Goal: Information Seeking & Learning: Find specific fact

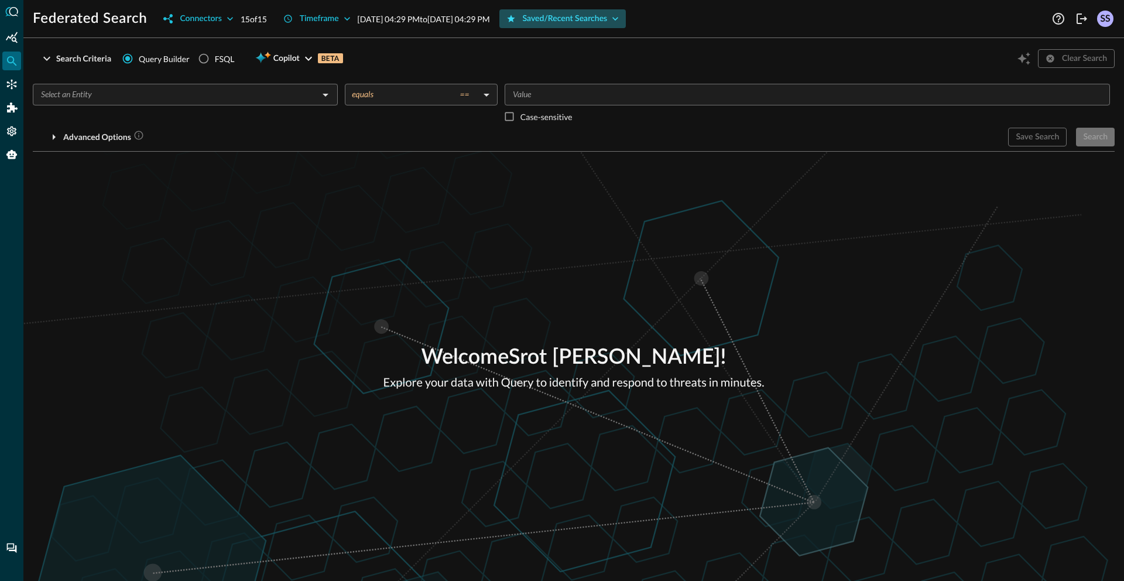
click at [596, 13] on div "Saved/Recent Searches" at bounding box center [565, 19] width 85 height 15
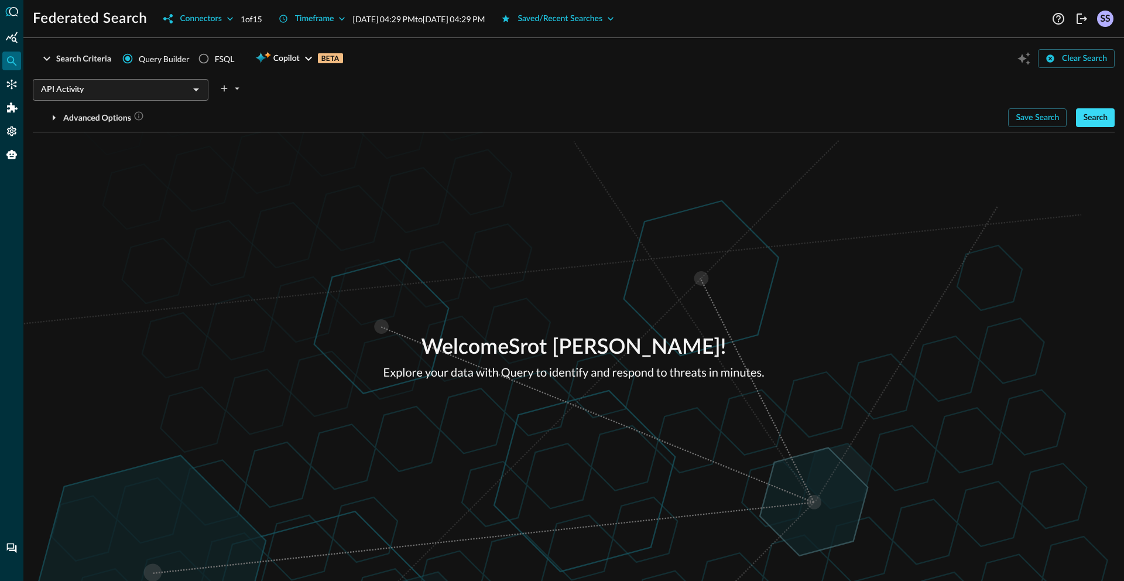
click at [1086, 119] on div "Search" at bounding box center [1095, 118] width 25 height 15
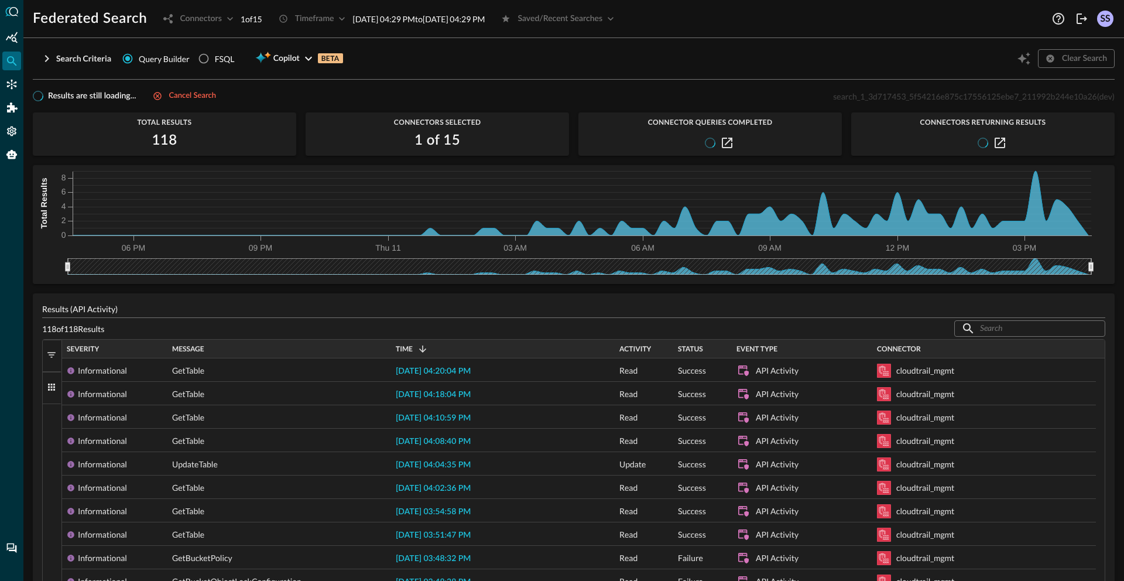
click at [874, 100] on span "search_1_3d717453_5f54216e875c17556125ebe7_211992b244e10a26" at bounding box center [965, 96] width 264 height 10
copy span "search_1_3d717453_5f54216e875c17556125ebe7_211992b244e10a26"
click at [186, 97] on div "Cancel search" at bounding box center [192, 96] width 47 height 13
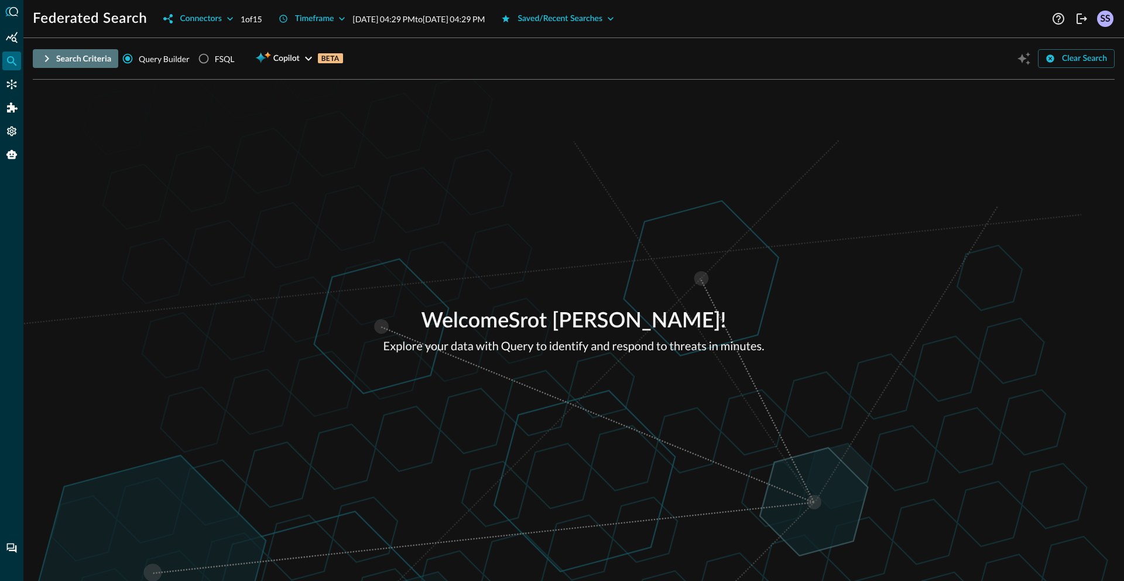
click at [71, 56] on div "Search Criteria" at bounding box center [83, 59] width 55 height 15
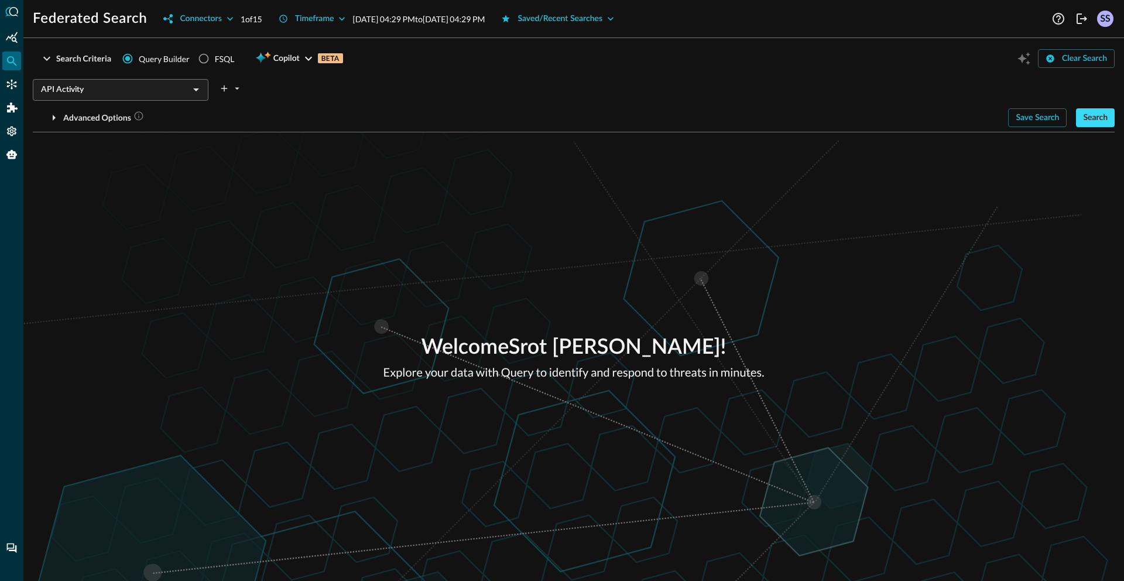
click at [1088, 122] on div "Search" at bounding box center [1095, 118] width 25 height 15
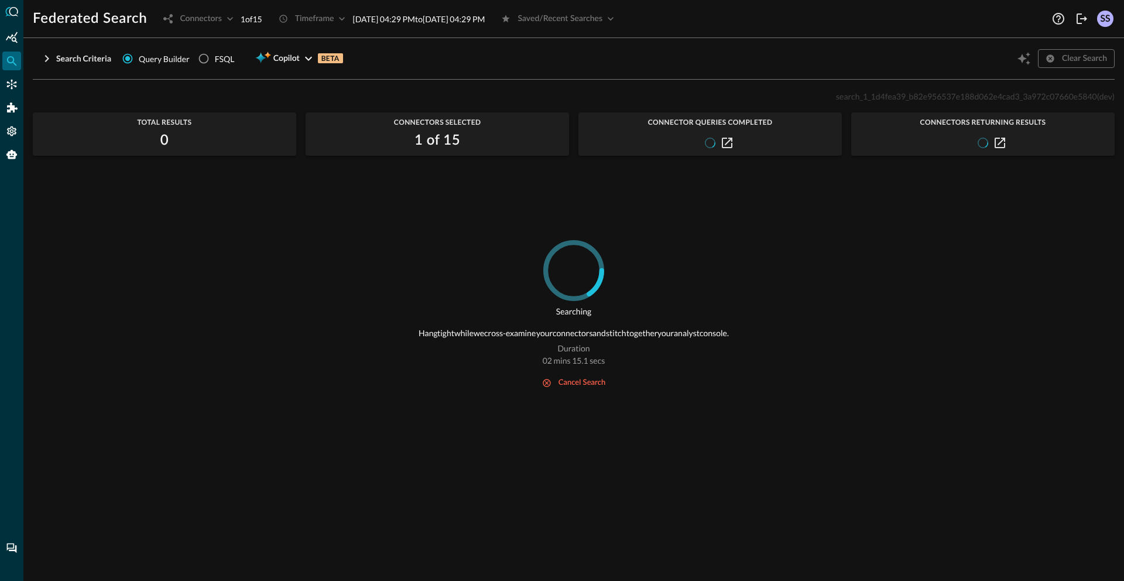
click at [945, 101] on p "search_1_1d4fea39_b82e956537e188d062e4cad3_3a972c07660e5840 (dev)" at bounding box center [975, 96] width 279 height 12
copy span "search_1_1d4fea39_b82e956537e188d062e4cad3_3a972c07660e5840"
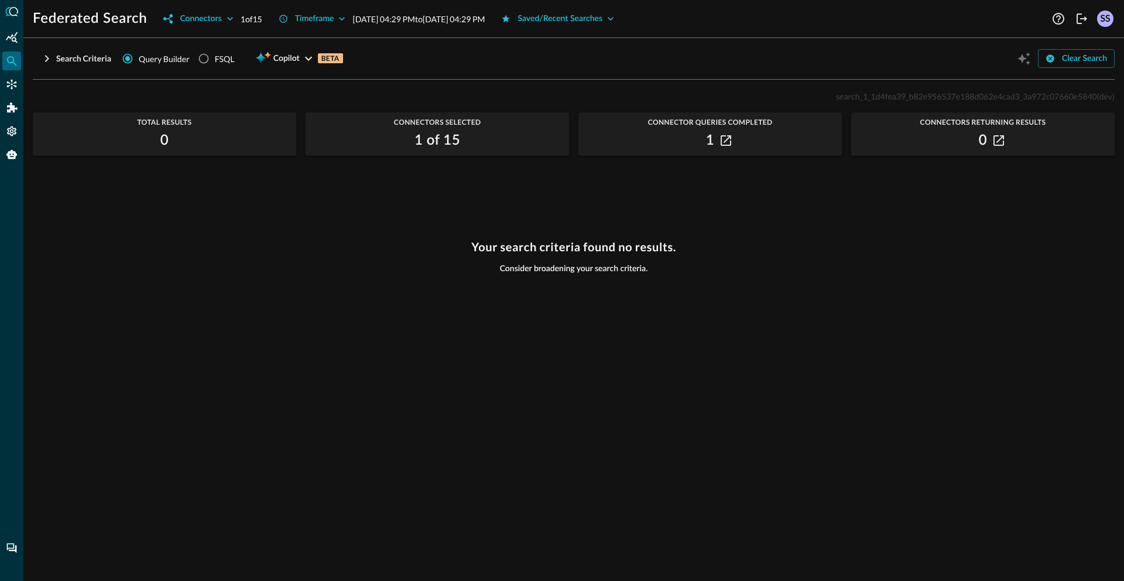
click at [658, 326] on div "Your search criteria found no results. Consider broadening your search criteria." at bounding box center [574, 403] width 1082 height 327
click at [938, 95] on span "search_1_1d4fea39_b82e956537e188d062e4cad3_3a972c07660e5840" at bounding box center [966, 96] width 261 height 10
copy span "search_1_1d4fea39_b82e956537e188d062e4cad3_3a972c07660e5840"
